Goal: Task Accomplishment & Management: Manage account settings

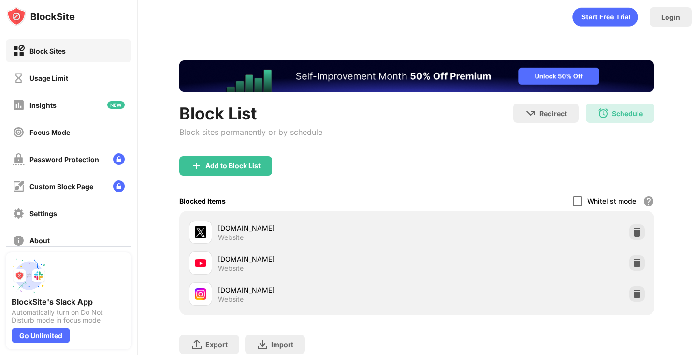
click at [581, 197] on div at bounding box center [578, 201] width 10 height 10
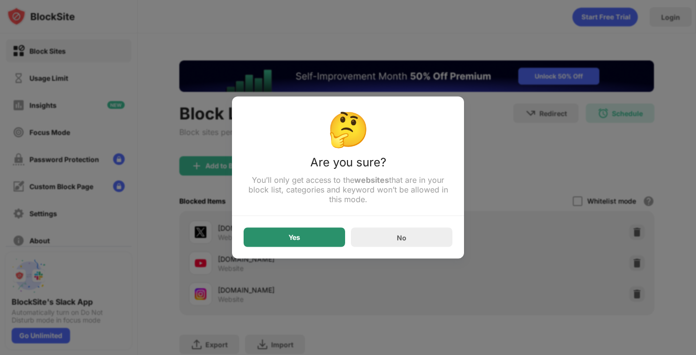
click at [325, 230] on div "Yes" at bounding box center [294, 237] width 101 height 19
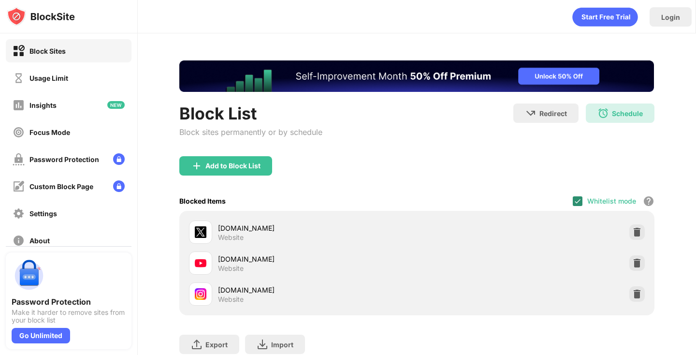
click at [576, 199] on img at bounding box center [578, 201] width 8 height 8
click at [578, 199] on div at bounding box center [578, 201] width 10 height 10
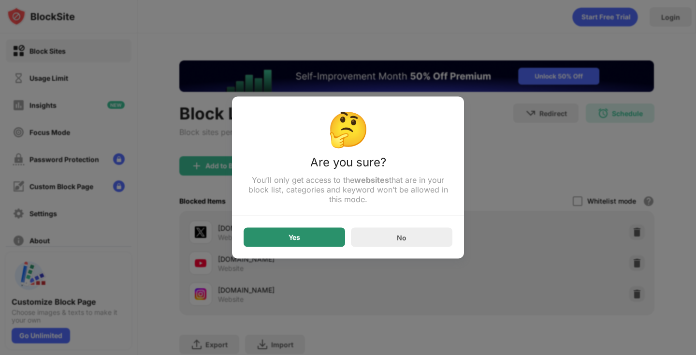
click at [306, 233] on div "Yes" at bounding box center [294, 237] width 101 height 19
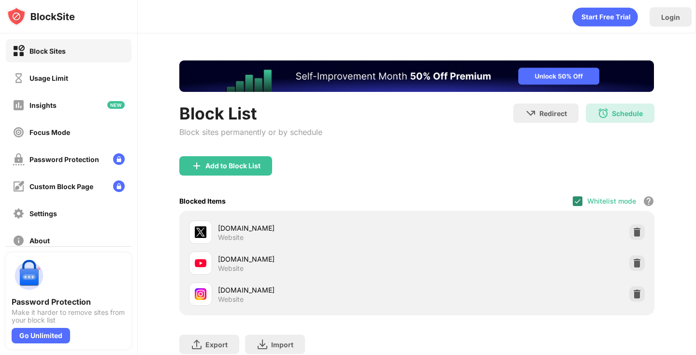
click at [578, 197] on img at bounding box center [578, 201] width 8 height 8
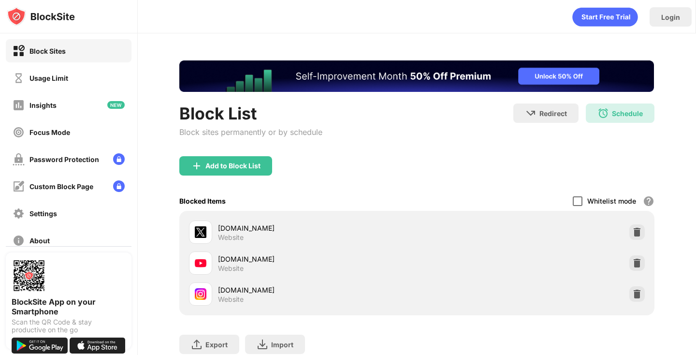
click at [581, 203] on div at bounding box center [578, 201] width 10 height 10
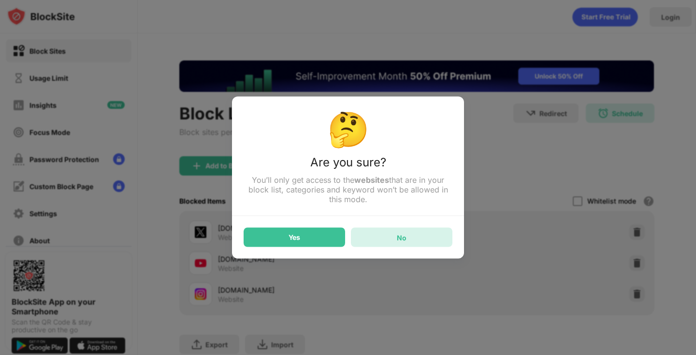
click at [377, 242] on div "No" at bounding box center [401, 237] width 101 height 19
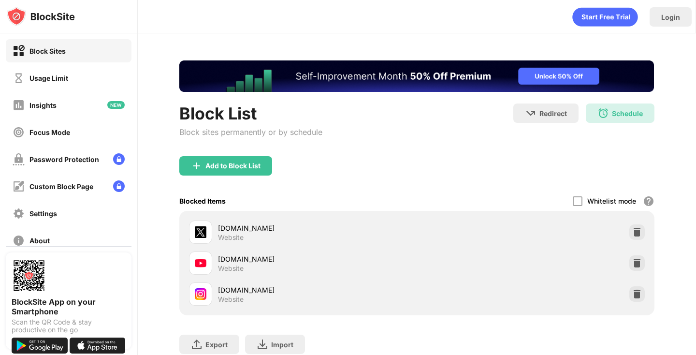
scroll to position [25, 0]
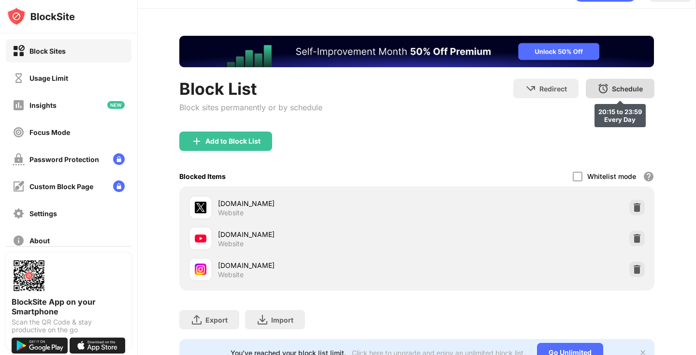
click at [605, 92] on img at bounding box center [603, 89] width 12 height 12
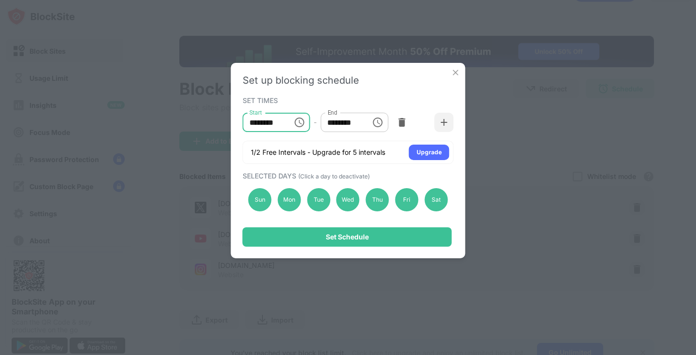
click at [255, 124] on input "********" at bounding box center [264, 122] width 43 height 19
type input "********"
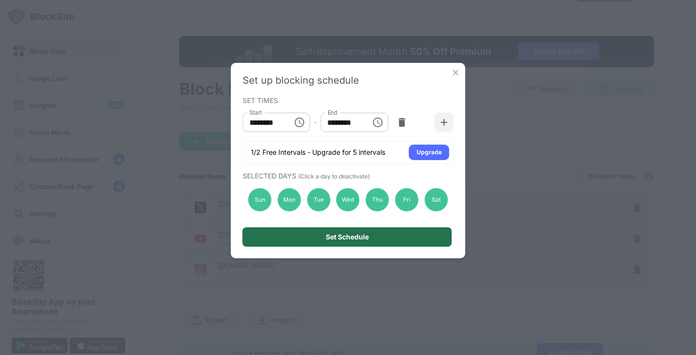
click at [363, 237] on div "Set Schedule" at bounding box center [347, 237] width 43 height 8
